Goal: Information Seeking & Learning: Learn about a topic

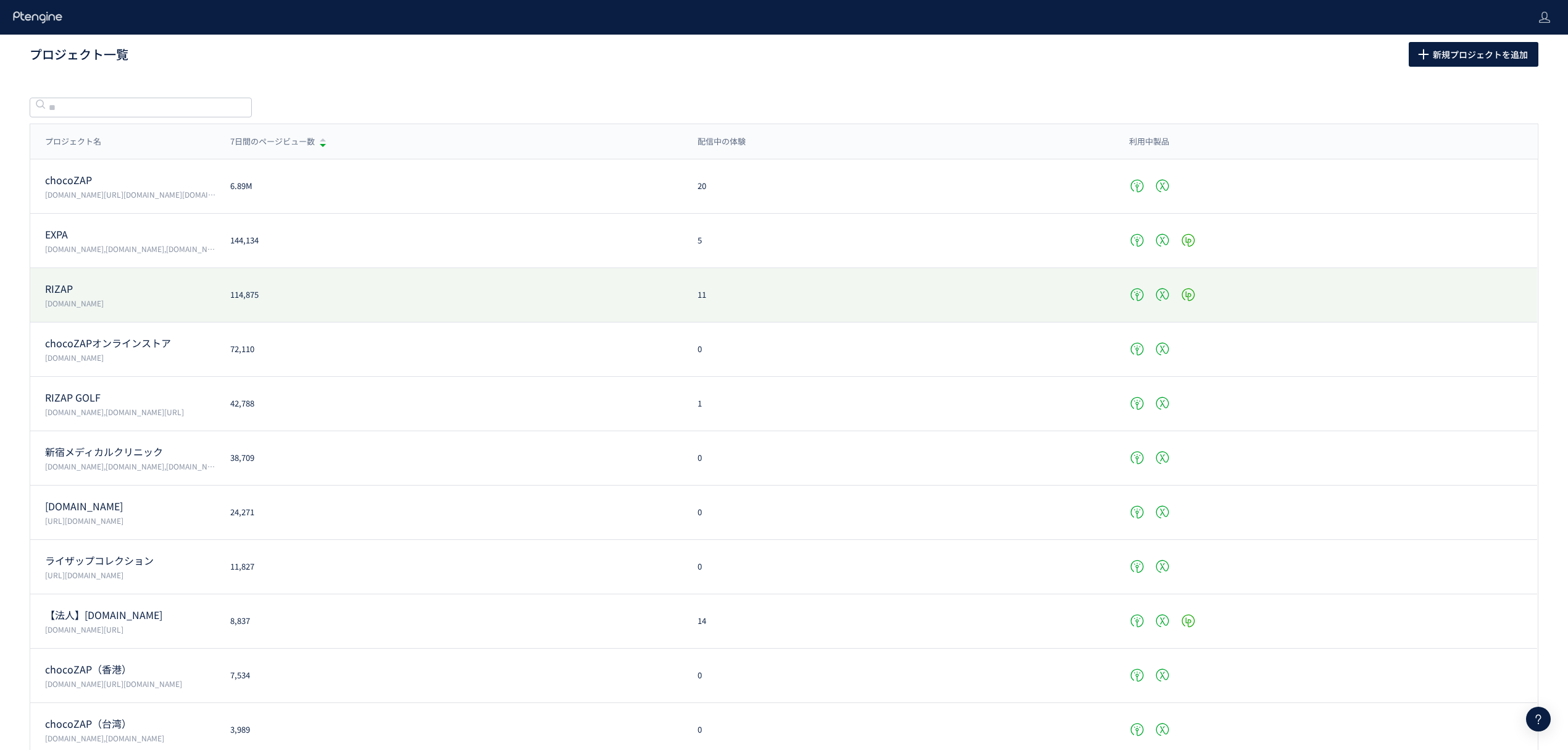
click at [70, 292] on p "RIZAP" at bounding box center [131, 289] width 170 height 14
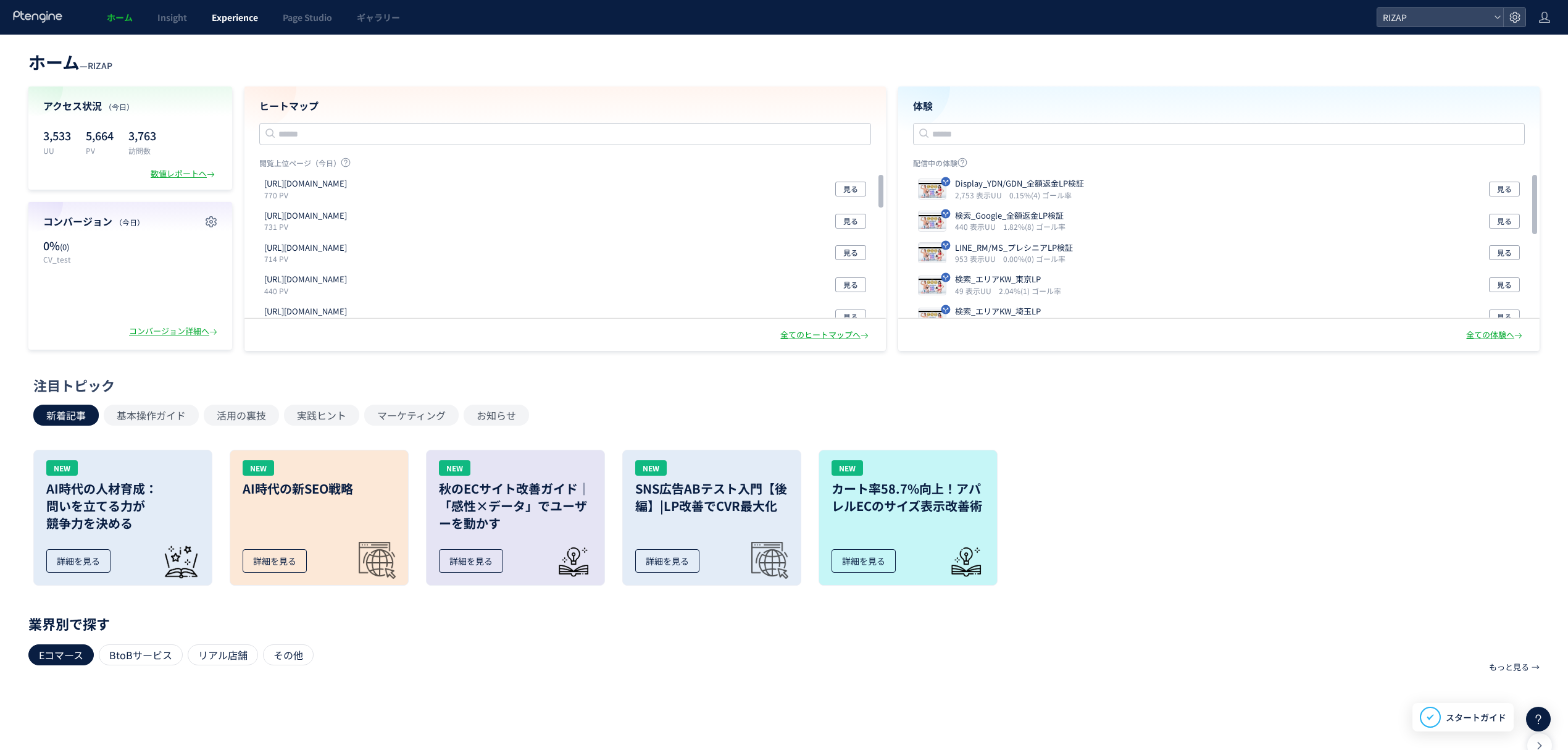
click at [240, 18] on span "Experience" at bounding box center [234, 17] width 46 height 13
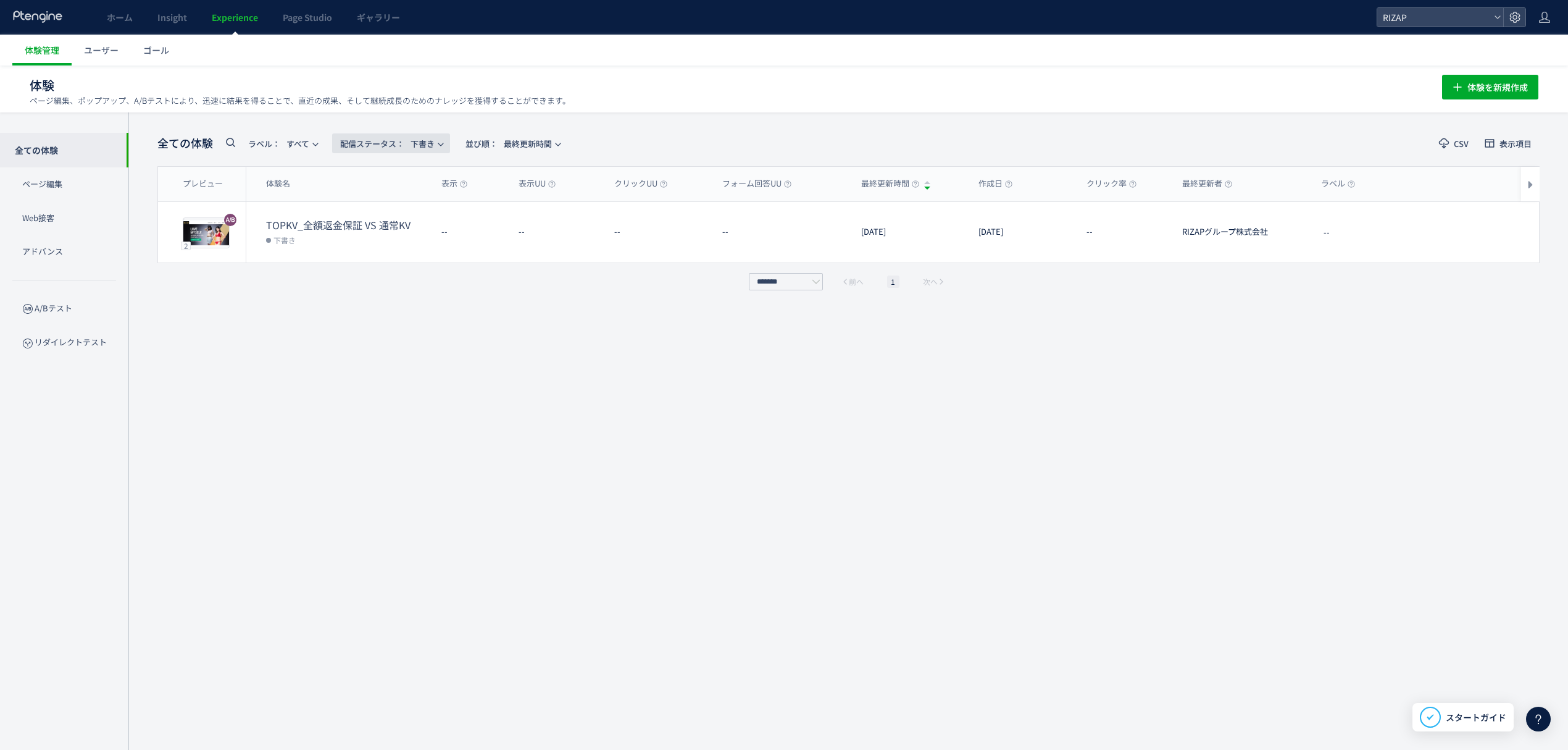
click at [415, 147] on span "配信ステータス​： 下書き" at bounding box center [387, 144] width 95 height 20
click at [391, 212] on li "すべて" at bounding box center [394, 223] width 51 height 22
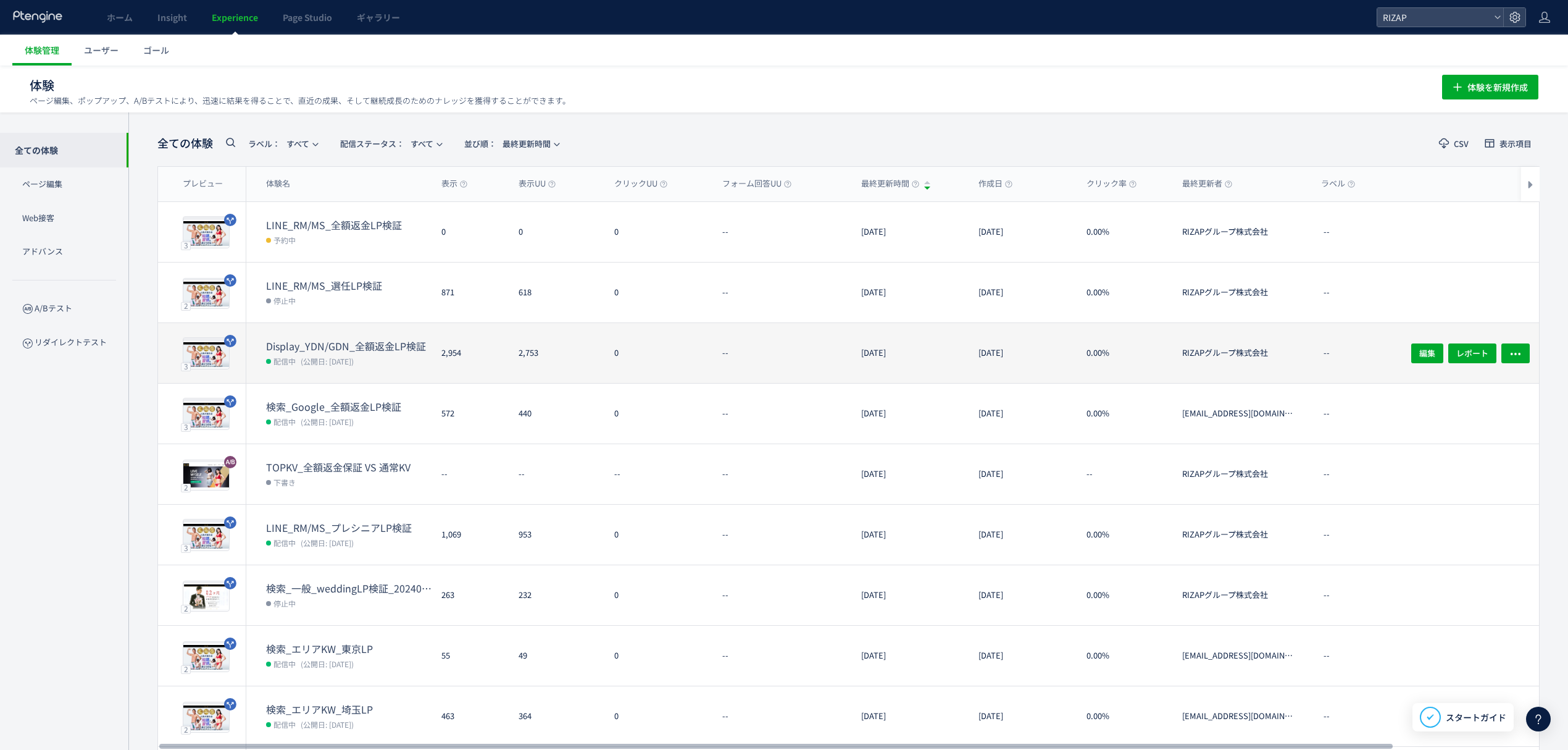
click at [337, 346] on dt "Display_YDN/GDN_全額返金LP検証" at bounding box center [349, 346] width 166 height 14
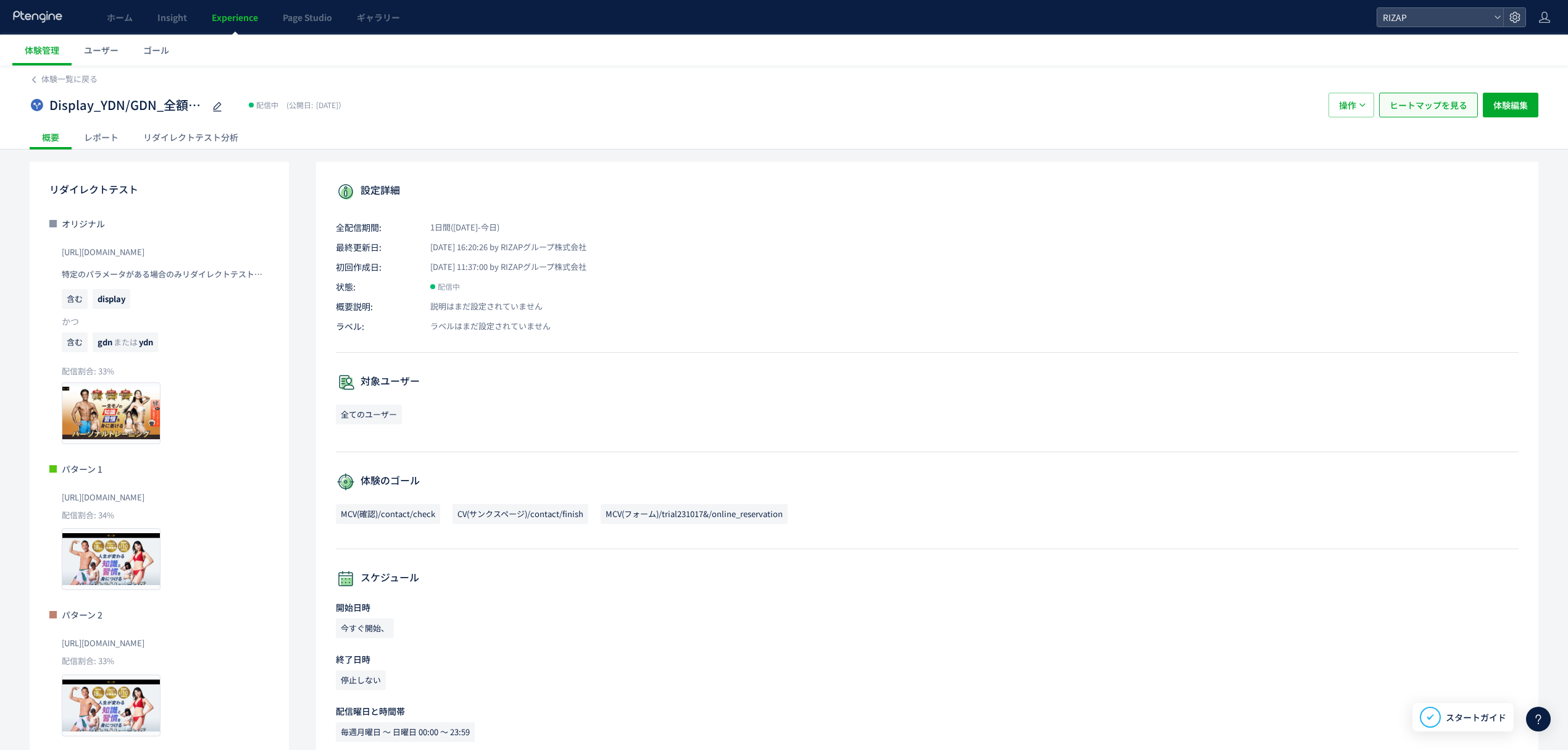
click at [1412, 115] on span "ヒートマップを見る" at bounding box center [1429, 105] width 78 height 25
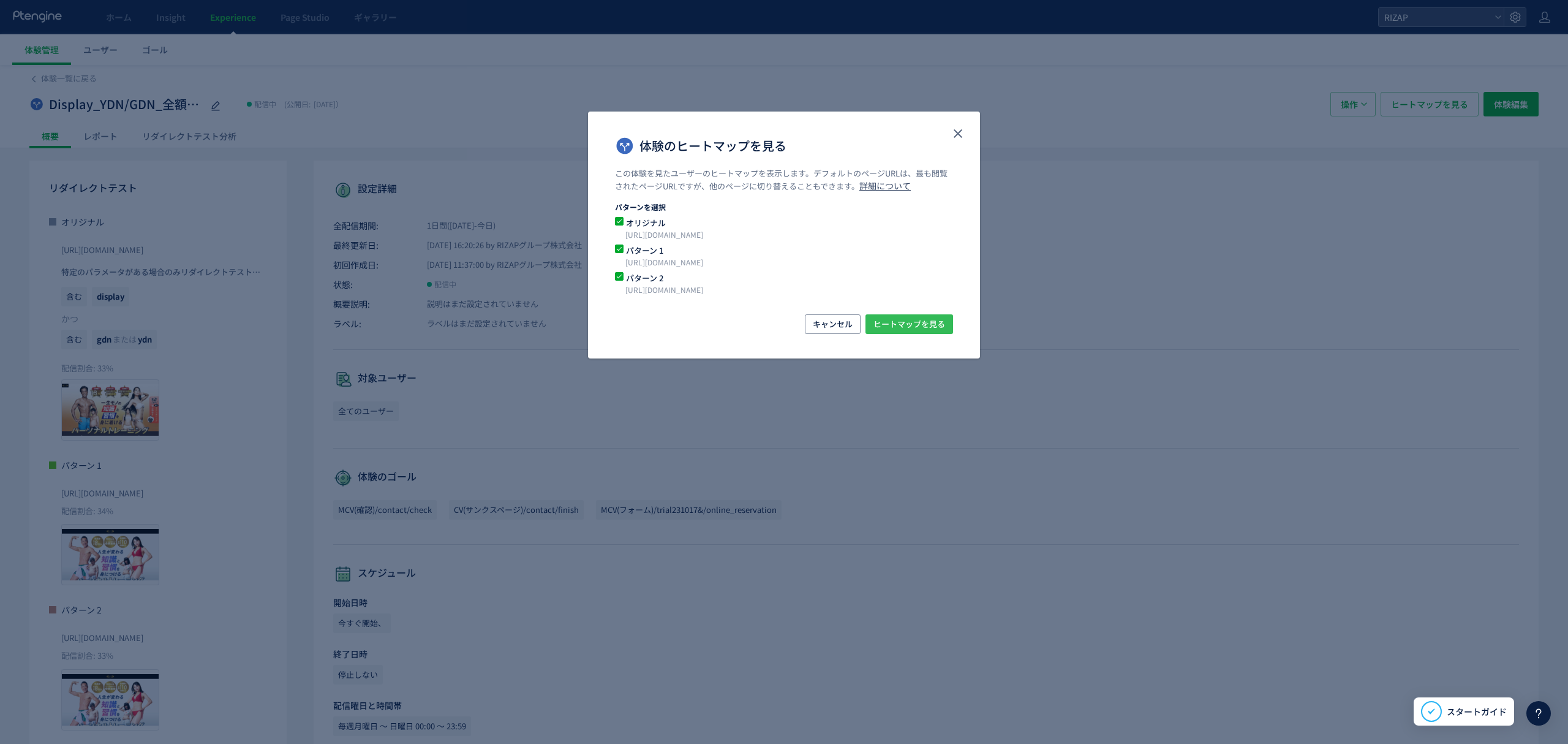
click at [920, 320] on span "ヒートマップを見る" at bounding box center [909, 324] width 71 height 19
click at [953, 141] on button "close" at bounding box center [958, 133] width 19 height 19
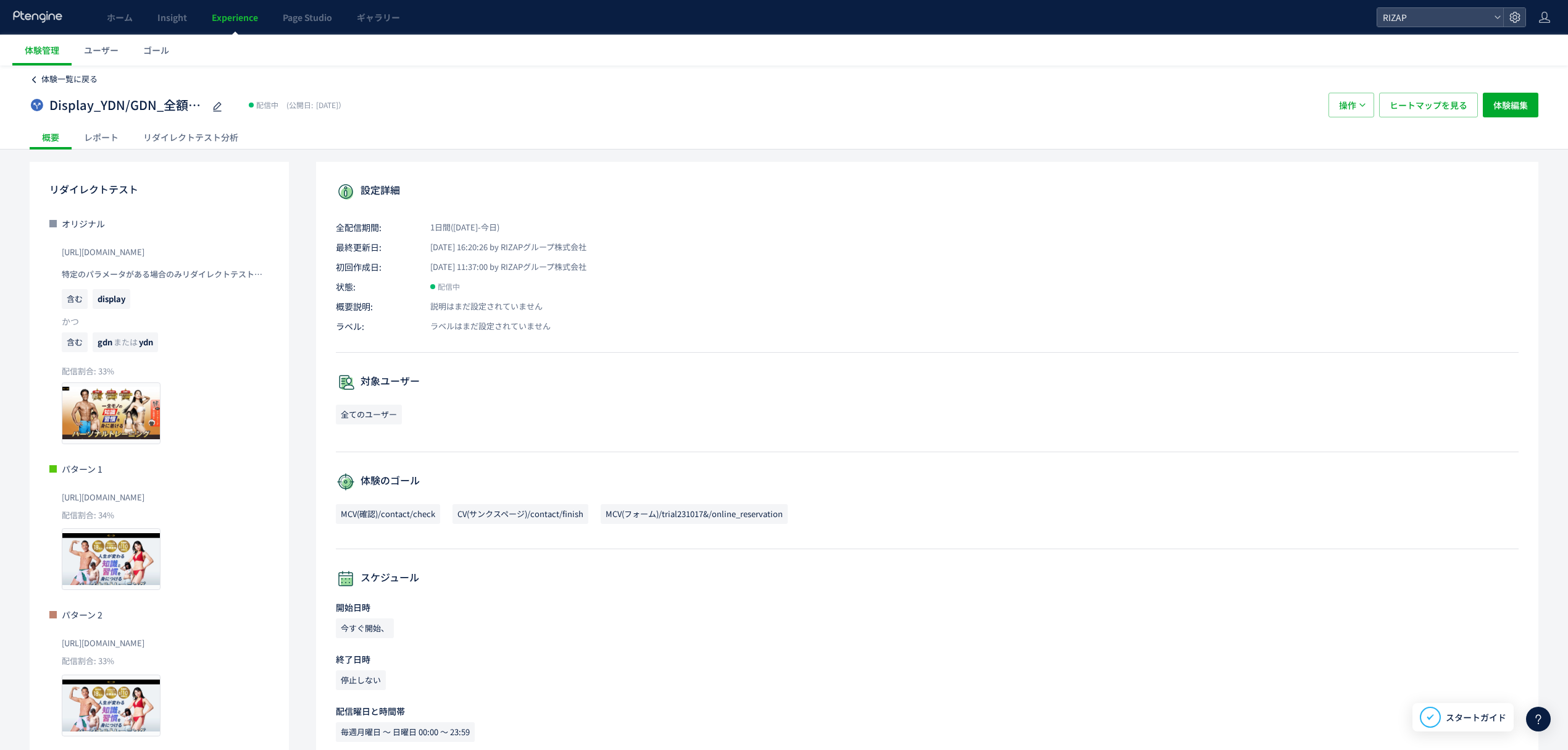
click at [58, 84] on link "体験一覧に戻る" at bounding box center [70, 79] width 56 height 12
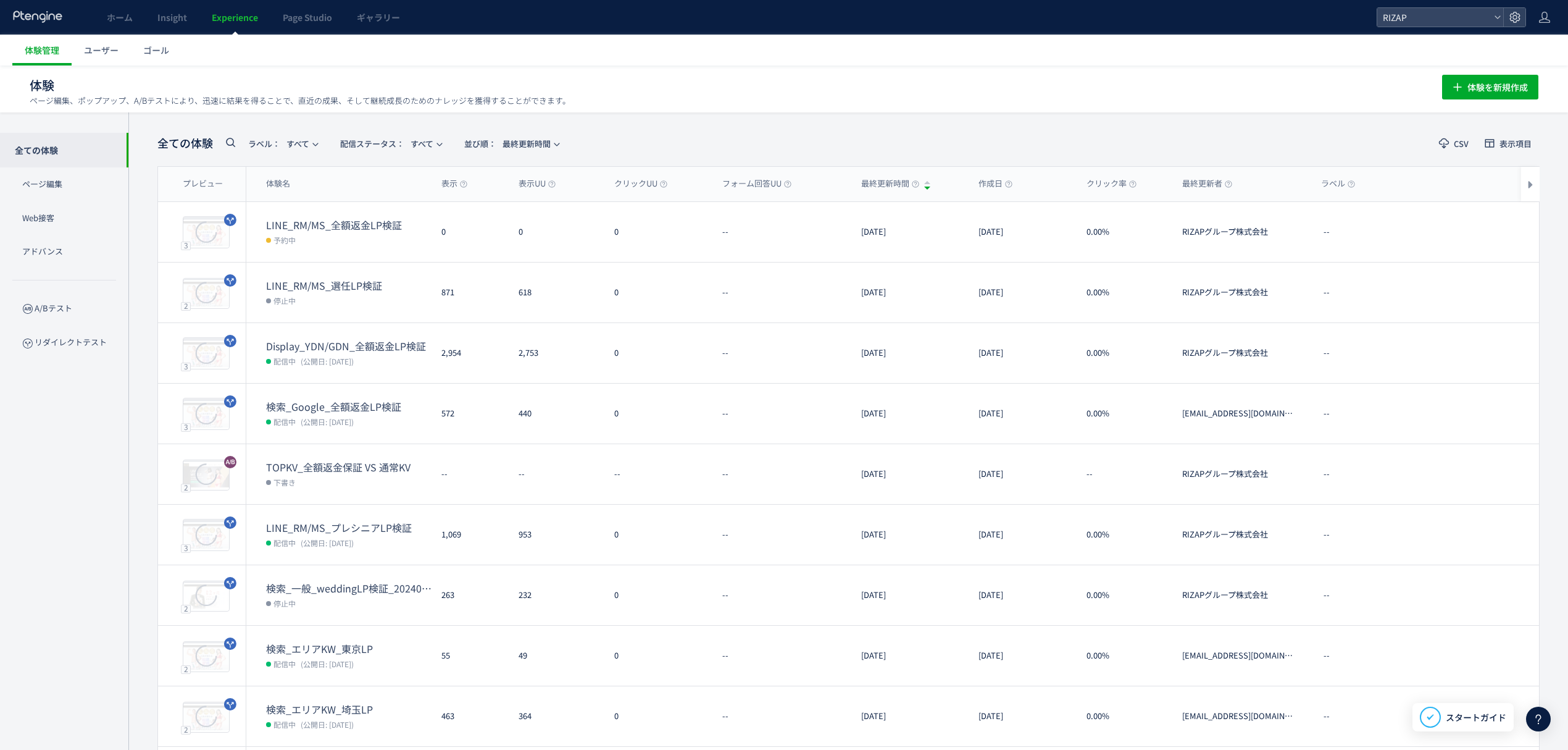
click at [342, 404] on dt "検索_Google_全額返金LP検証" at bounding box center [349, 407] width 166 height 14
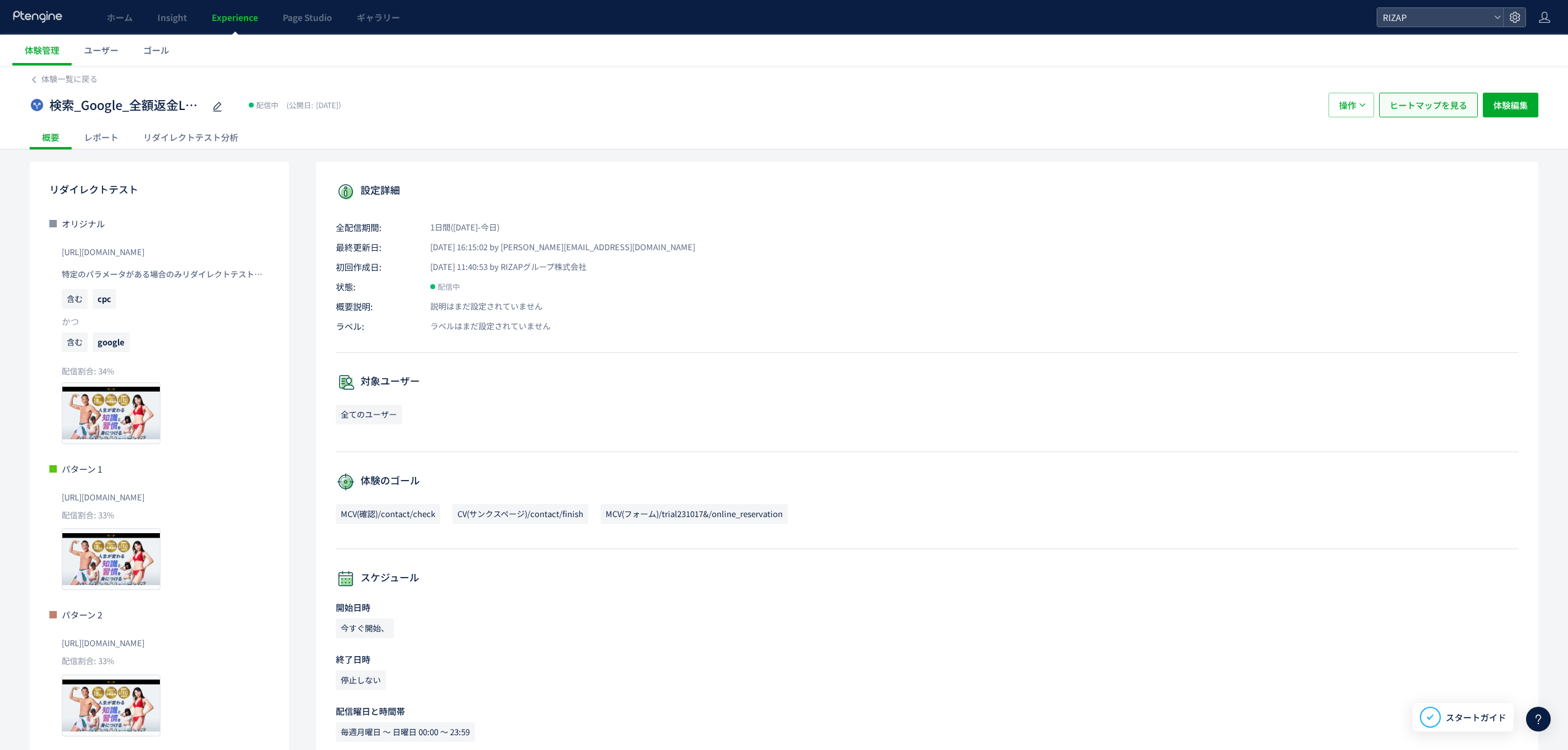
click at [1416, 102] on span "ヒートマップを見る" at bounding box center [1429, 105] width 78 height 25
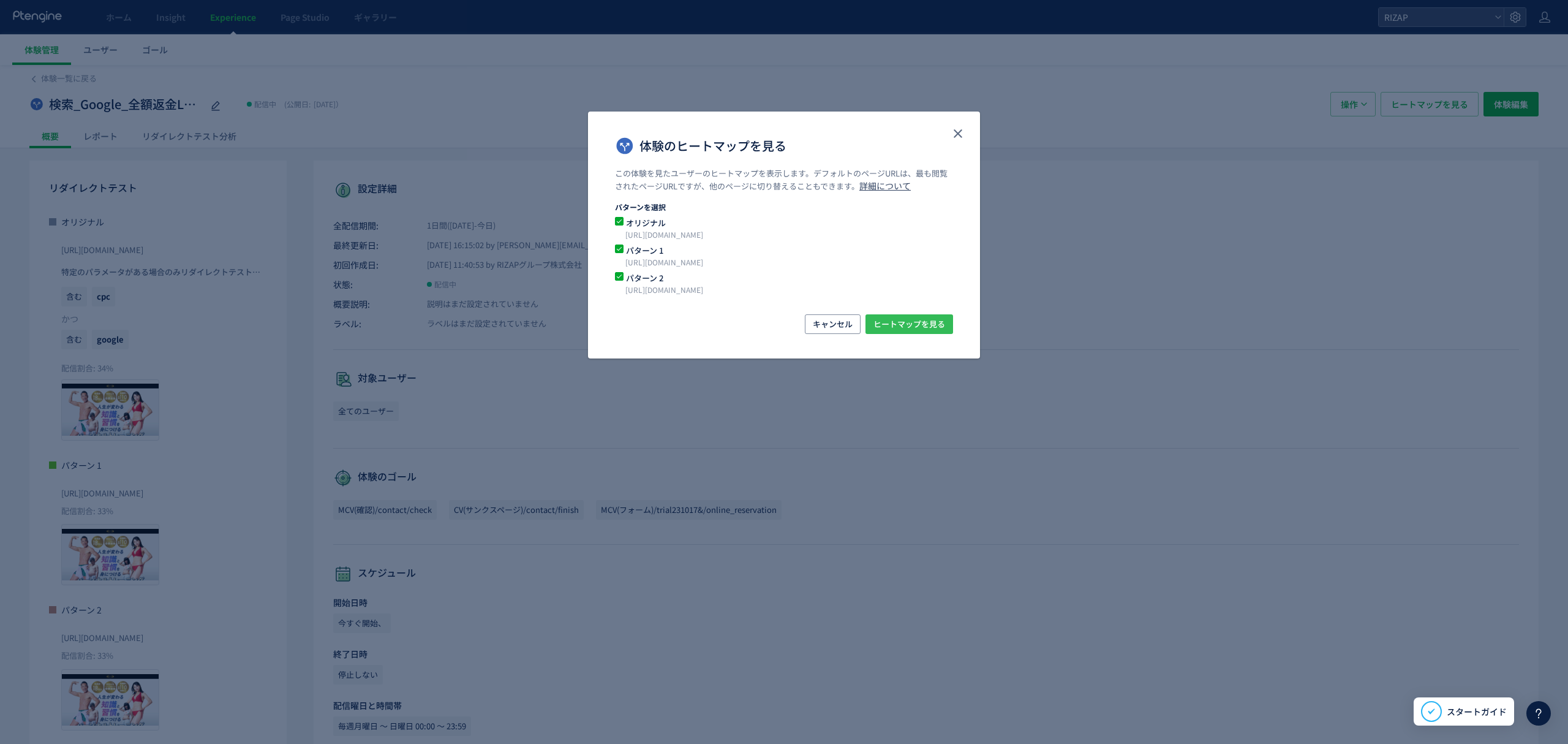
click at [938, 323] on span "ヒートマップを見る" at bounding box center [909, 324] width 71 height 19
